Goal: Information Seeking & Learning: Understand process/instructions

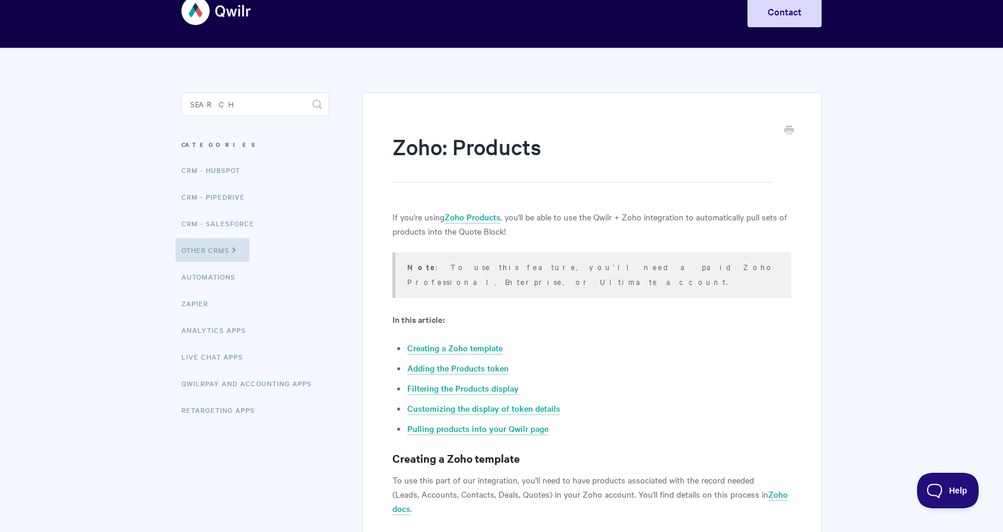
scroll to position [59, 0]
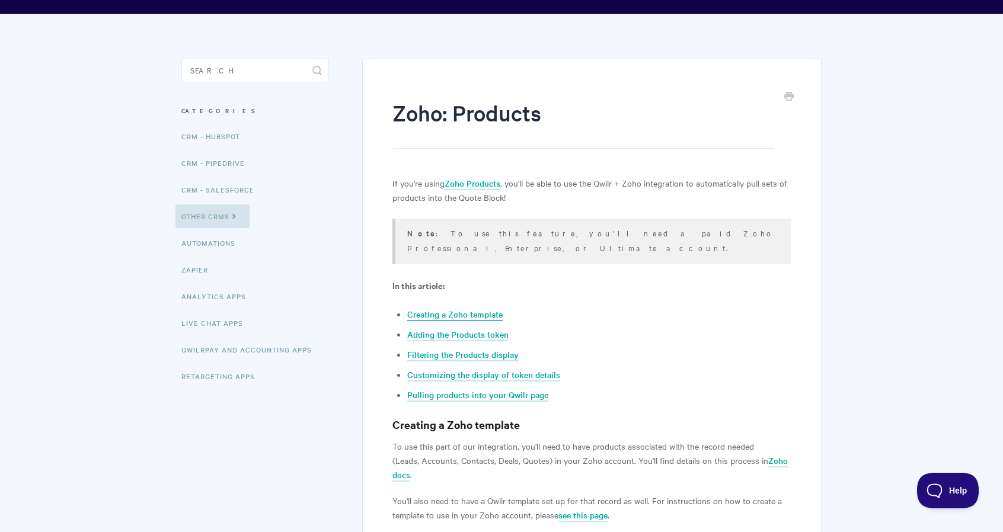
click at [496, 308] on link "Creating a Zoho template" at bounding box center [454, 314] width 95 height 13
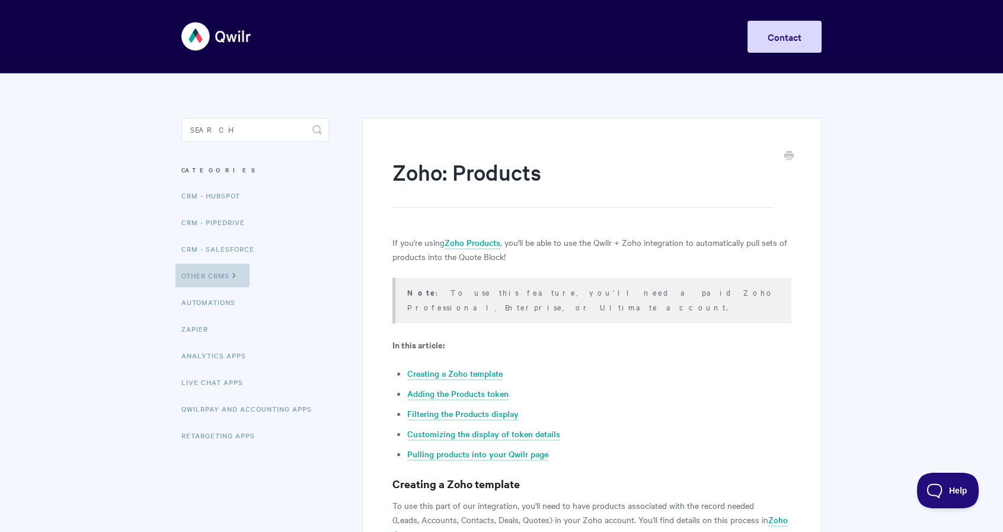
click at [216, 279] on link "Other CRMs" at bounding box center [212, 276] width 74 height 24
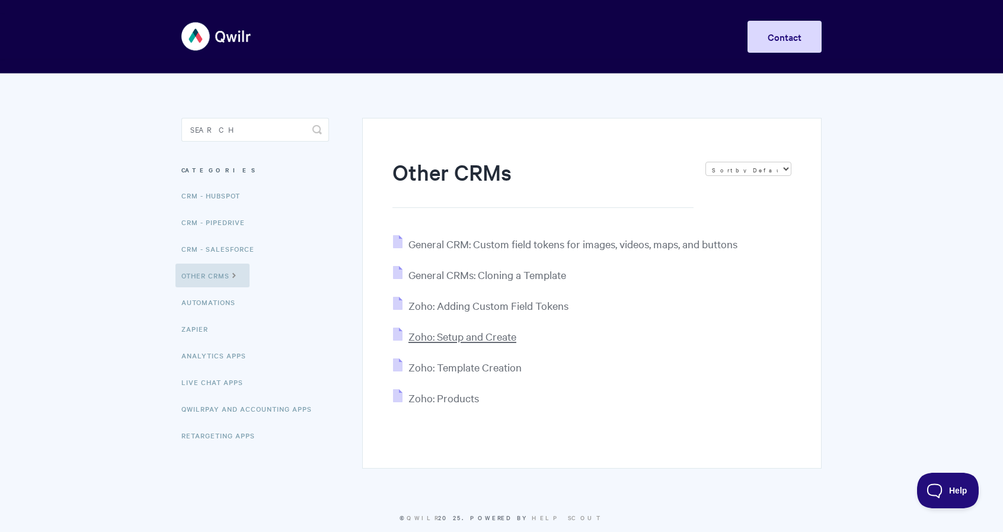
click at [441, 330] on span "Zoho: Setup and Create" at bounding box center [462, 337] width 108 height 14
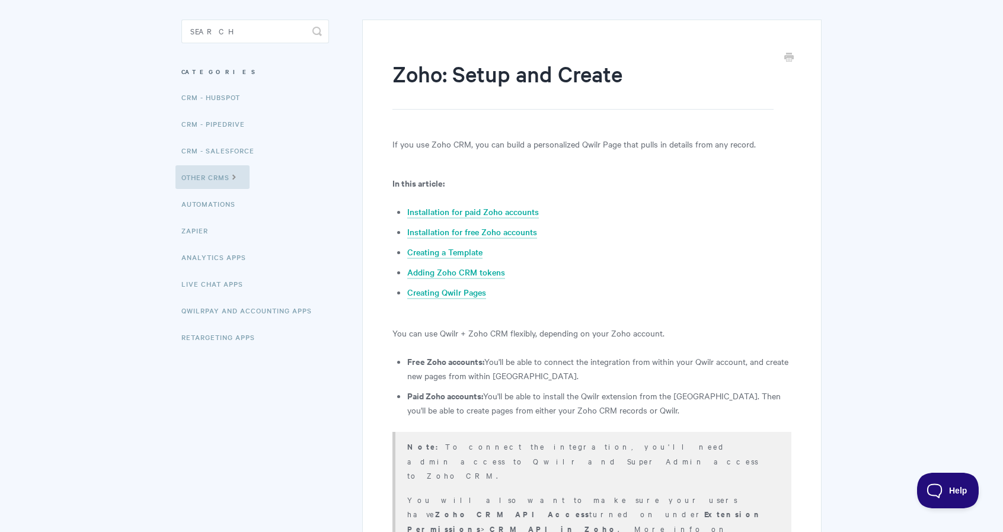
scroll to position [119, 0]
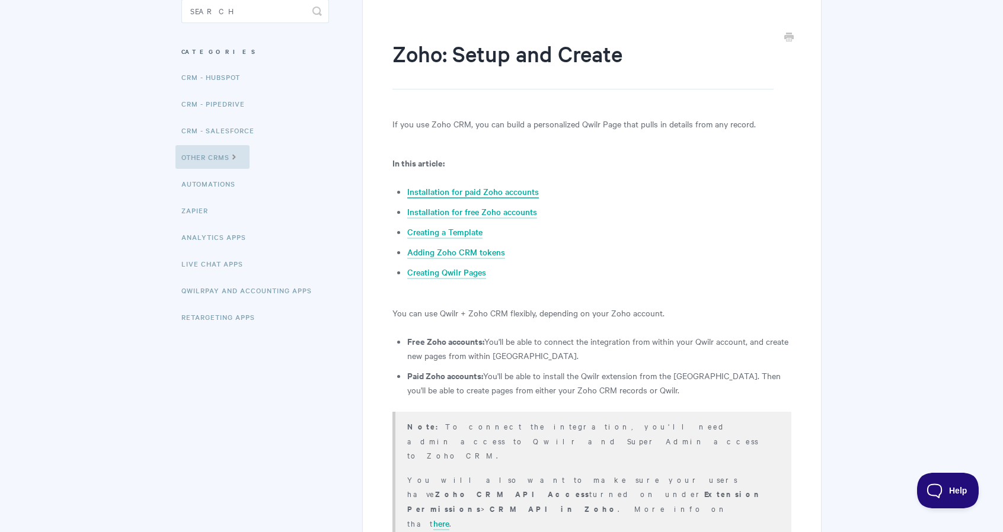
click at [431, 189] on link "Installation for paid Zoho accounts" at bounding box center [473, 192] width 132 height 13
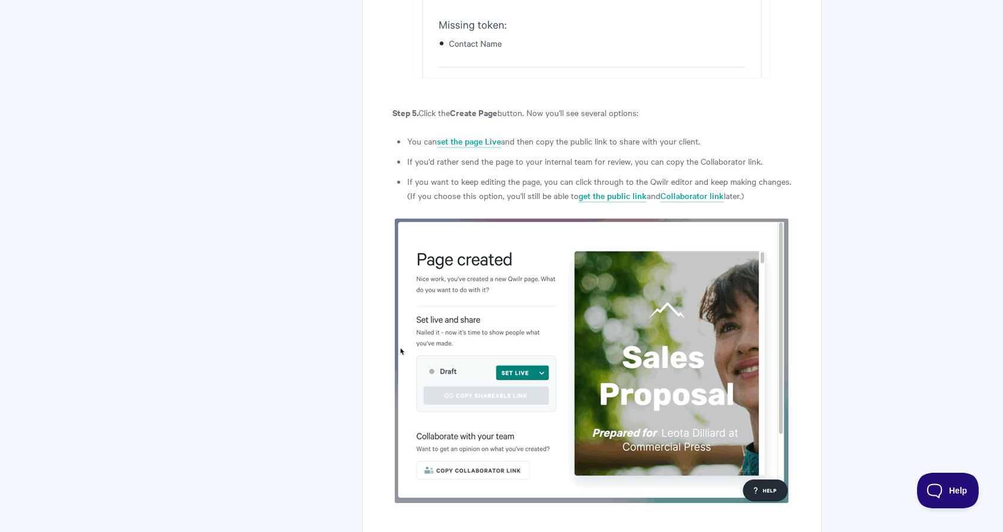
scroll to position [7090, 0]
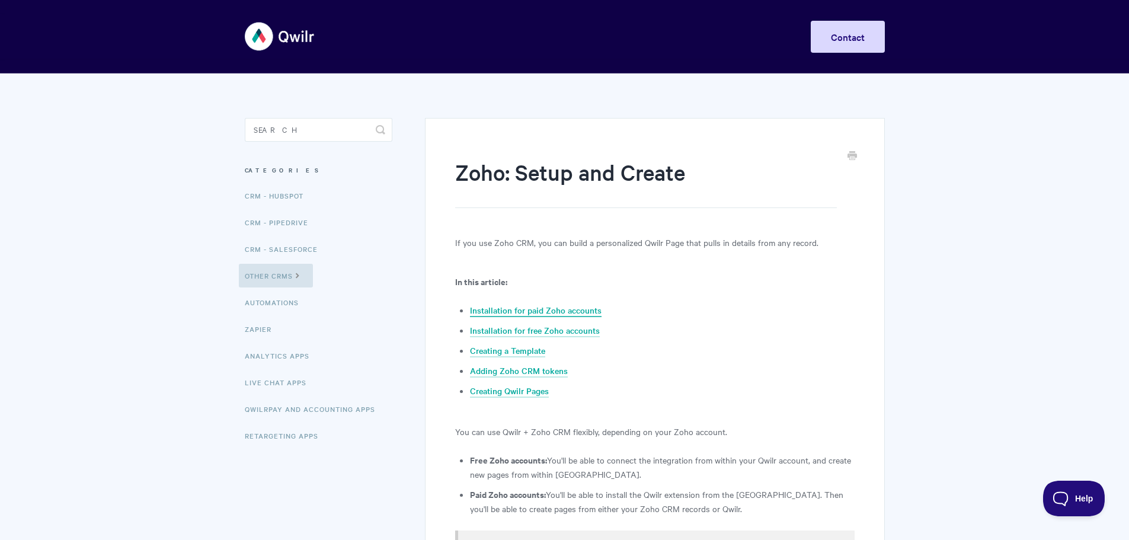
click at [557, 314] on link "Installation for paid Zoho accounts" at bounding box center [536, 310] width 132 height 13
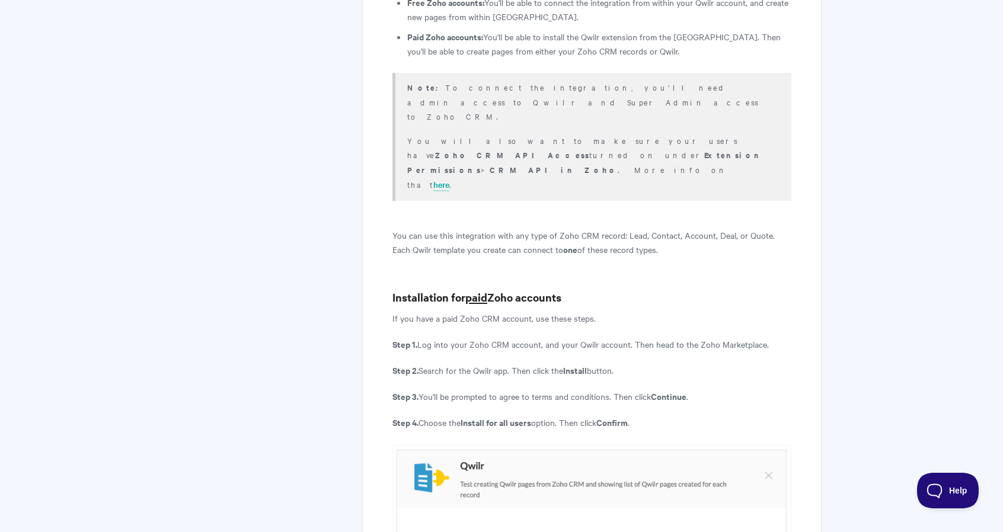
scroll to position [451, 0]
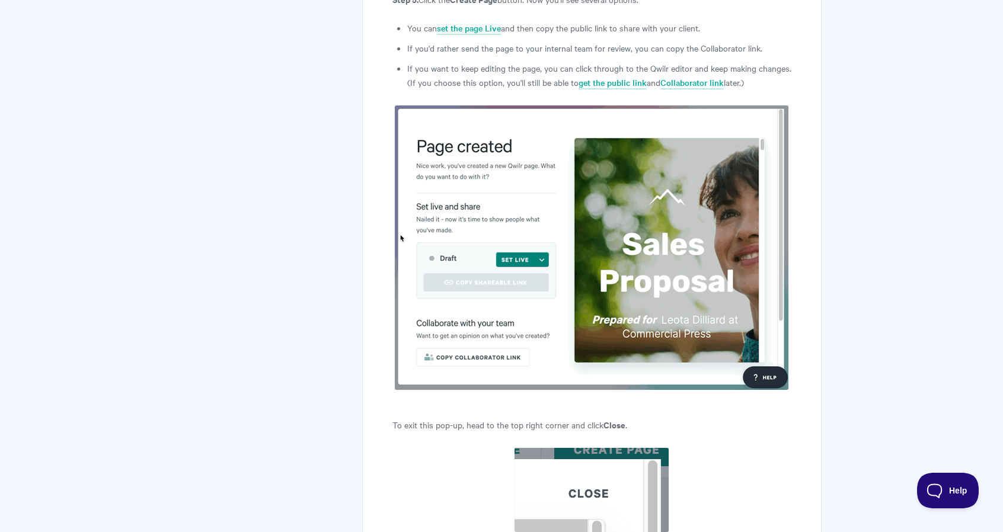
scroll to position [7179, 0]
